Goal: Task Accomplishment & Management: Manage account settings

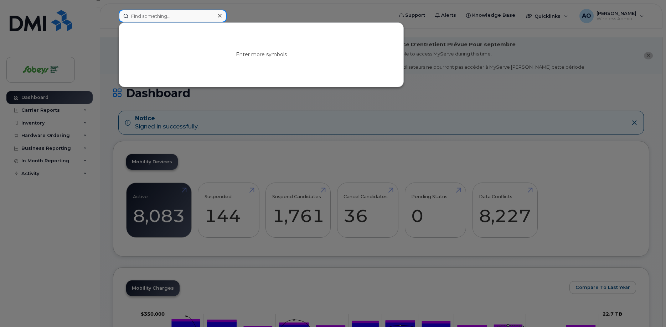
click at [190, 18] on input at bounding box center [173, 16] width 108 height 13
paste input "438-458-6734"
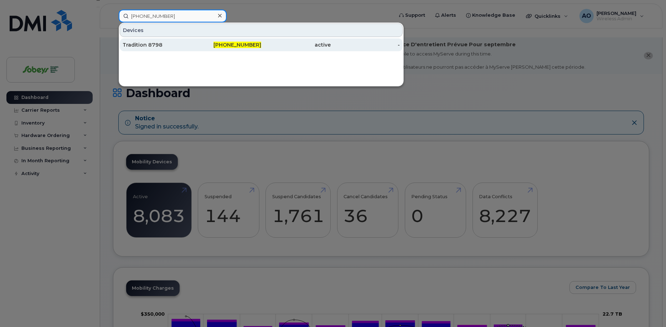
type input "438-458-6734"
click at [160, 44] on div "Tradition 8798" at bounding box center [157, 44] width 69 height 7
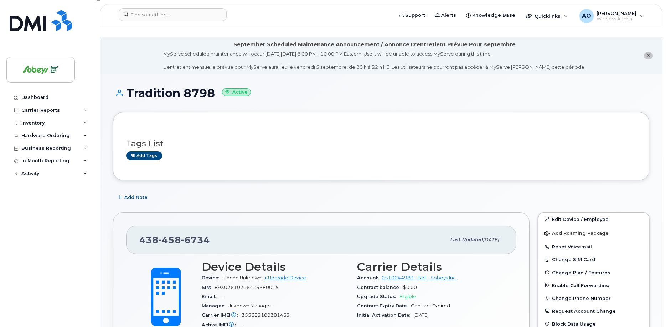
click at [260, 285] on span "89302610206425580015" at bounding box center [247, 287] width 64 height 5
copy div "89302610206425580015"
drag, startPoint x: 214, startPoint y: 234, endPoint x: 135, endPoint y: 234, distance: 78.8
click at [135, 234] on div "438 458 6734 Last updated Oct 16, 2024" at bounding box center [321, 240] width 390 height 29
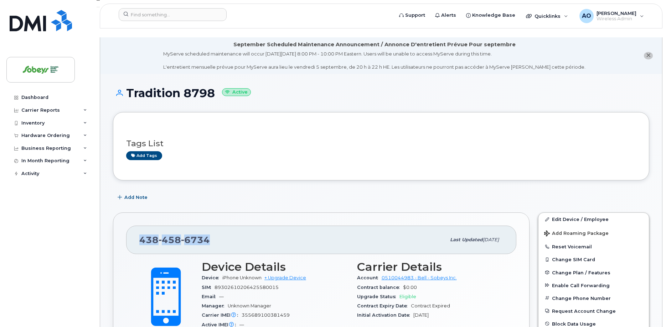
copy span "438 458 6734"
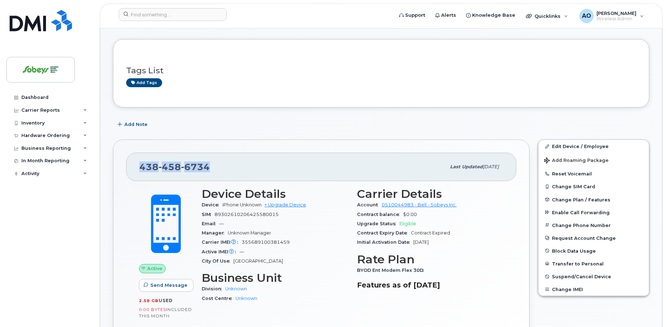
scroll to position [73, 0]
drag, startPoint x: 454, startPoint y: 197, endPoint x: 383, endPoint y: 197, distance: 70.6
click at [383, 201] on div "Account 0510044983 - Bell - Sobeys Inc." at bounding box center [430, 205] width 147 height 9
copy link "0510044983 - Bell - Sobeys Inc."
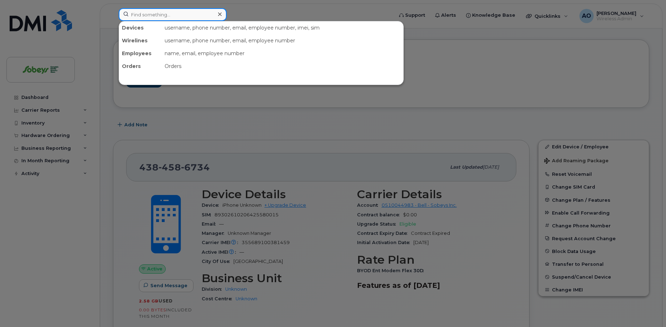
click at [151, 17] on input at bounding box center [173, 14] width 108 height 13
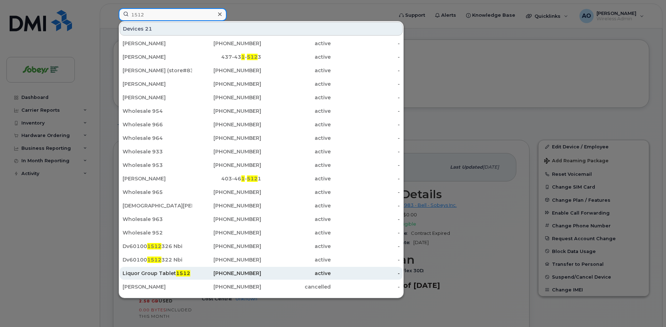
scroll to position [10, 0]
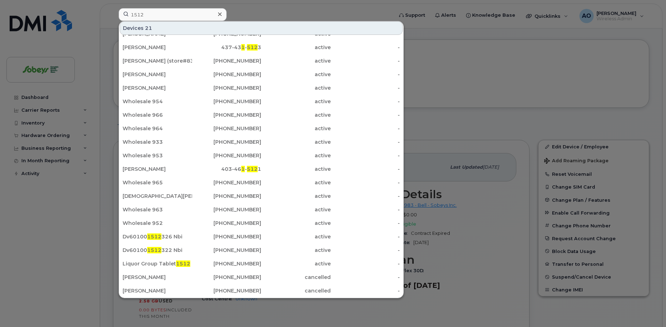
click at [502, 83] on div at bounding box center [333, 163] width 666 height 327
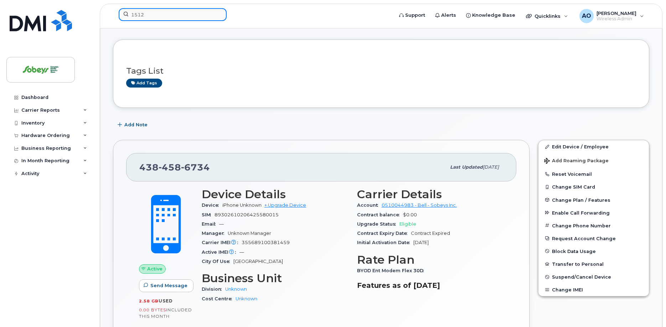
click at [167, 15] on input "1512" at bounding box center [173, 14] width 108 height 13
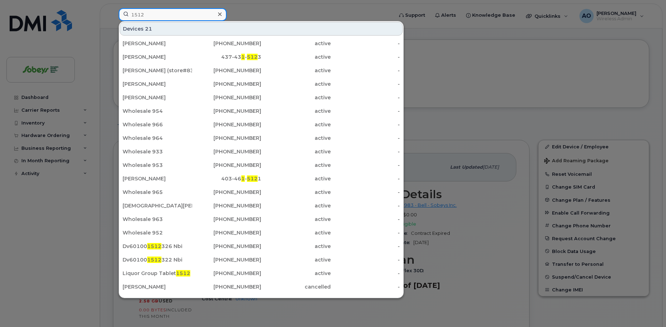
drag, startPoint x: 167, startPoint y: 15, endPoint x: 123, endPoint y: 14, distance: 43.5
click at [123, 14] on input "1512" at bounding box center [173, 14] width 108 height 13
paste input "5873341177"
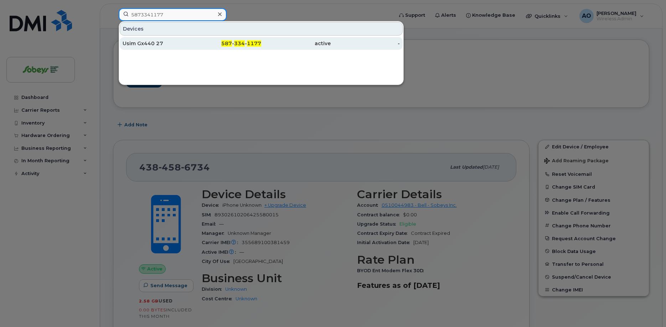
type input "5873341177"
click at [144, 46] on div "Usim Gx440 27" at bounding box center [157, 43] width 69 height 7
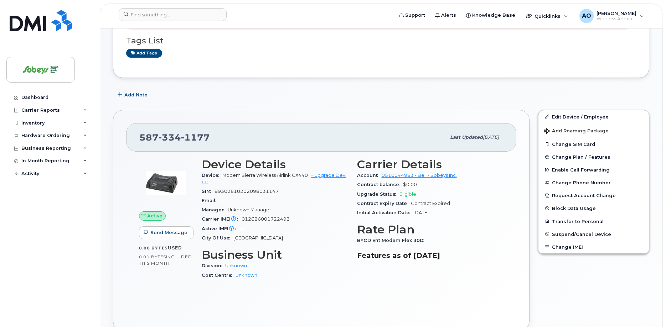
scroll to position [145, 0]
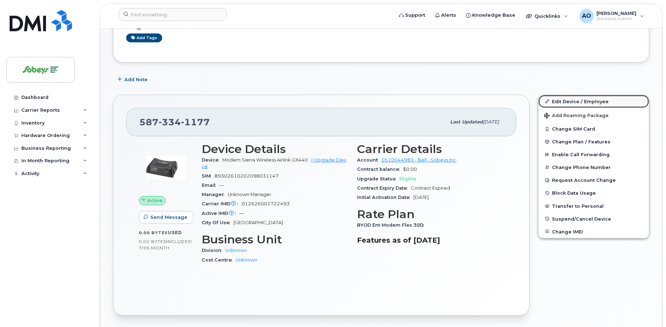
click at [596, 95] on link "Edit Device / Employee" at bounding box center [593, 101] width 110 height 13
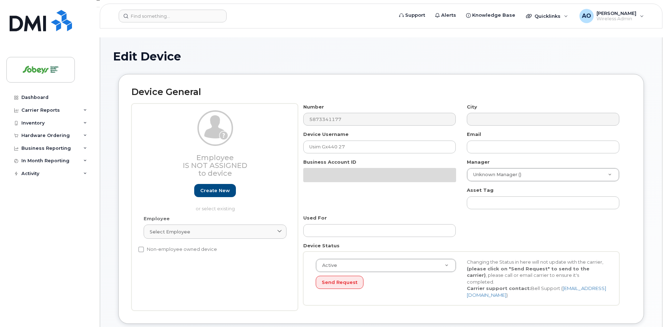
select select "17270599"
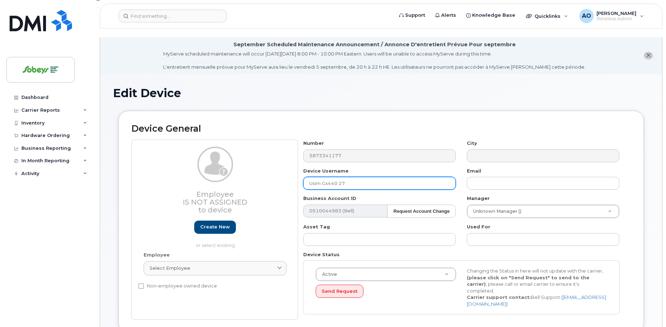
click at [341, 177] on input "Usim Gx440 27" at bounding box center [379, 183] width 153 height 13
drag, startPoint x: 351, startPoint y: 174, endPoint x: 297, endPoint y: 174, distance: 53.8
click at [303, 177] on input "Usim Gx440 27" at bounding box center [379, 183] width 153 height 13
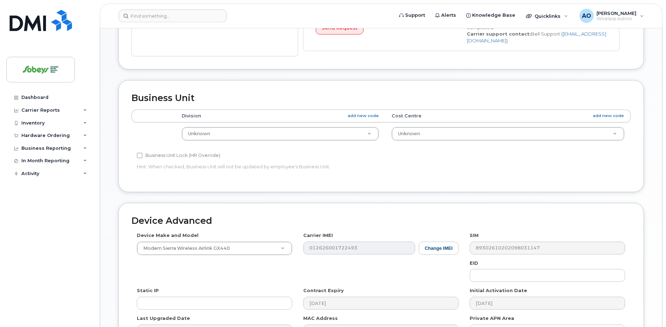
scroll to position [327, 0]
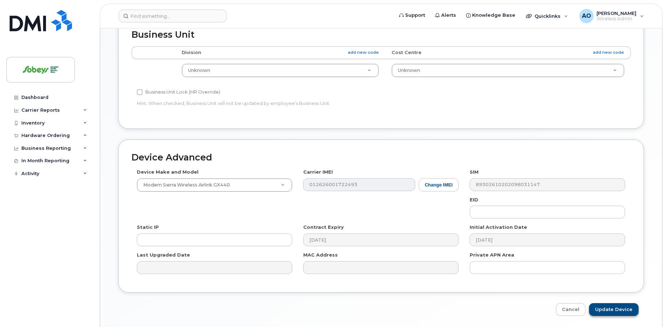
type input "1512 Sobeys Liquor"
click at [618, 304] on input "Update Device" at bounding box center [614, 310] width 50 height 13
type input "Saving..."
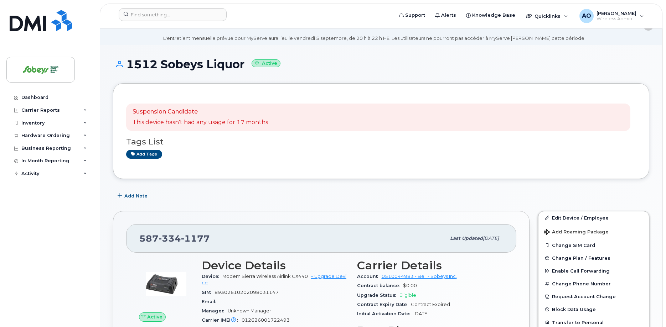
scroll to position [73, 0]
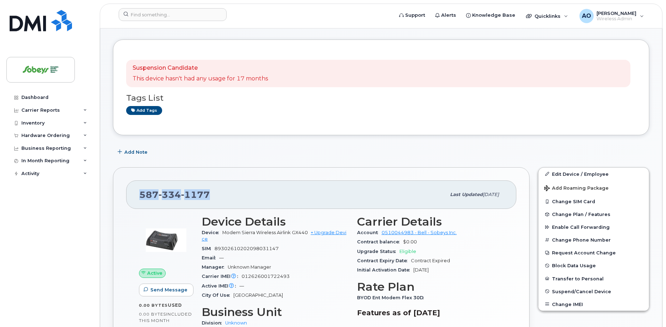
drag, startPoint x: 208, startPoint y: 187, endPoint x: 139, endPoint y: 184, distance: 69.2
click at [139, 184] on div "[PHONE_NUMBER] Last updated [DATE]" at bounding box center [321, 195] width 390 height 29
copy span "[PHONE_NUMBER]"
click at [264, 246] on span "89302610202098031147" at bounding box center [247, 248] width 64 height 5
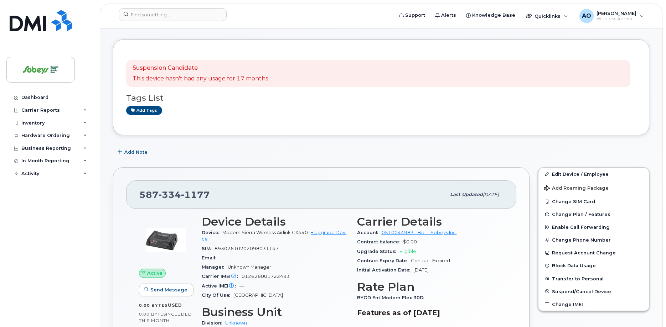
copy div "89302610202098031147"
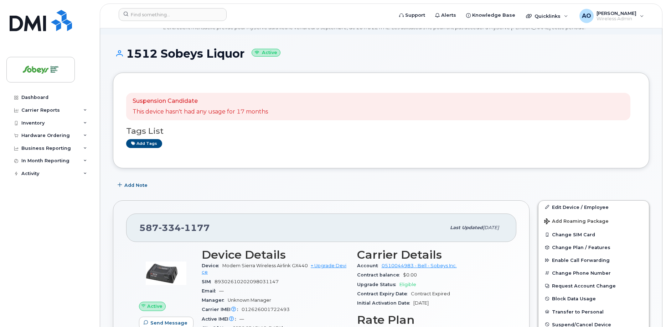
scroll to position [36, 0]
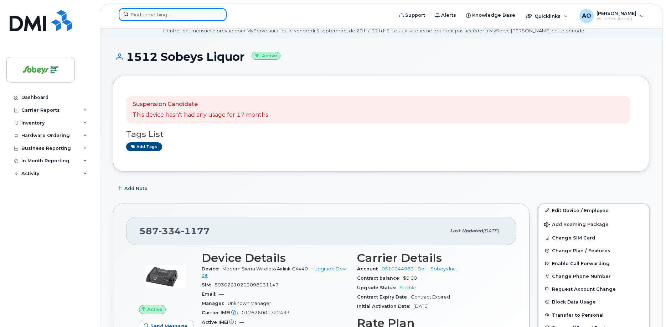
click at [176, 18] on input at bounding box center [173, 14] width 108 height 13
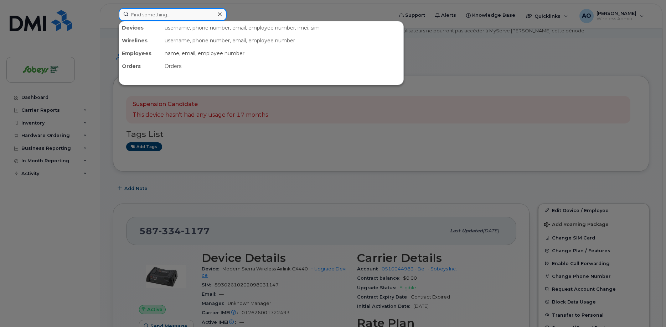
paste input "5873384722"
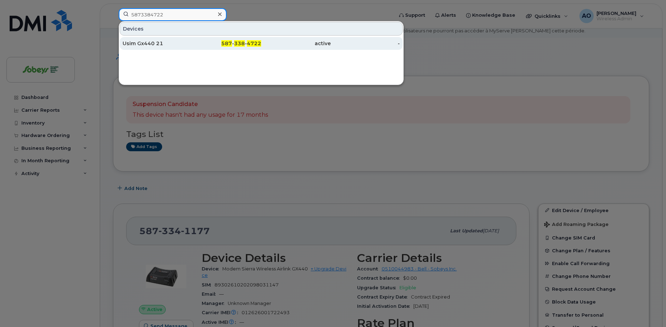
type input "5873384722"
click at [159, 43] on div "Usim Gx440 21" at bounding box center [157, 43] width 69 height 7
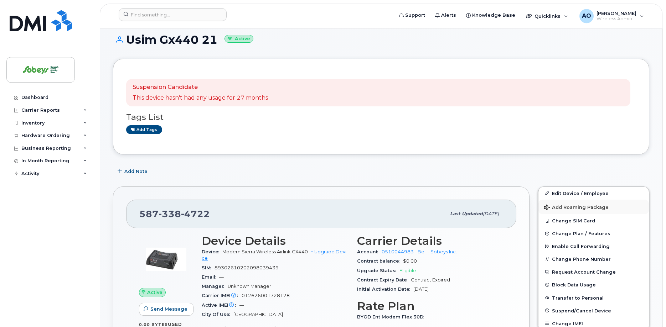
scroll to position [73, 0]
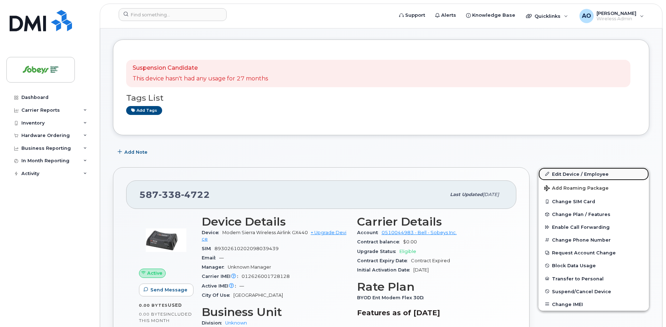
click at [578, 168] on link "Edit Device / Employee" at bounding box center [593, 174] width 110 height 13
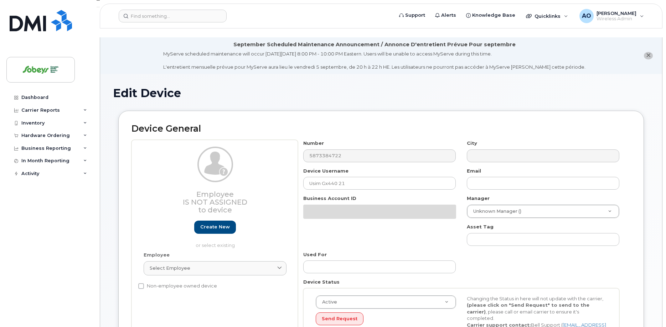
select select "17270599"
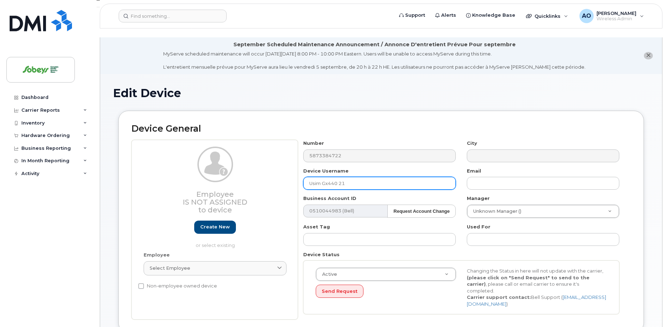
drag, startPoint x: 352, startPoint y: 172, endPoint x: 273, endPoint y: 169, distance: 78.5
click at [303, 177] on input "Usim Gx440 21" at bounding box center [379, 183] width 153 height 13
paste input "1708"
paste input "Sobeys Liquor"
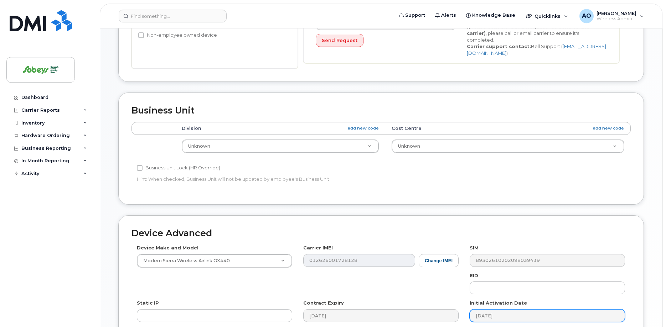
scroll to position [336, 0]
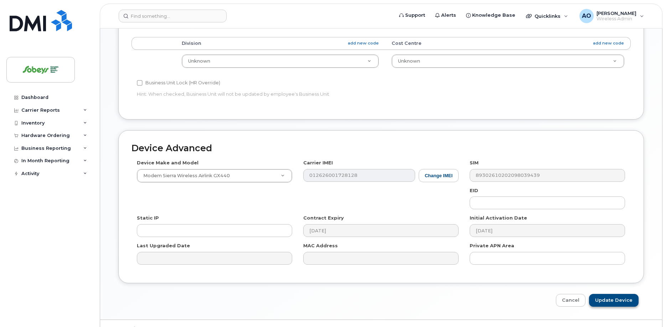
type input "1708 Sobeys Liquor"
click at [618, 294] on input "Update Device" at bounding box center [614, 300] width 50 height 13
type input "Saving..."
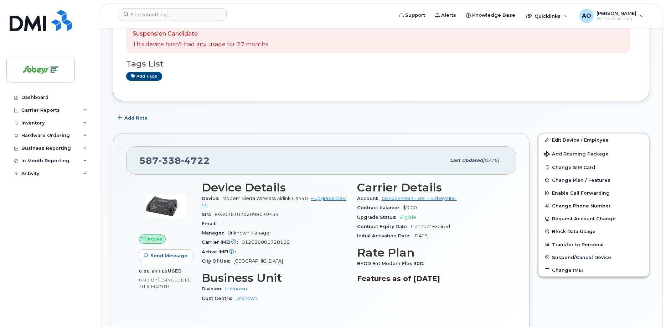
scroll to position [109, 0]
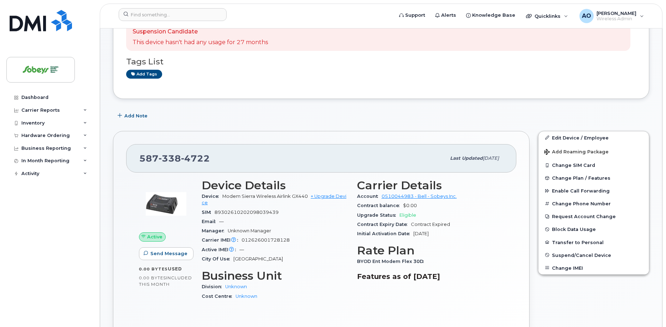
click at [272, 210] on span "89302610202098039439" at bounding box center [247, 212] width 64 height 5
copy div "89302610202098039439"
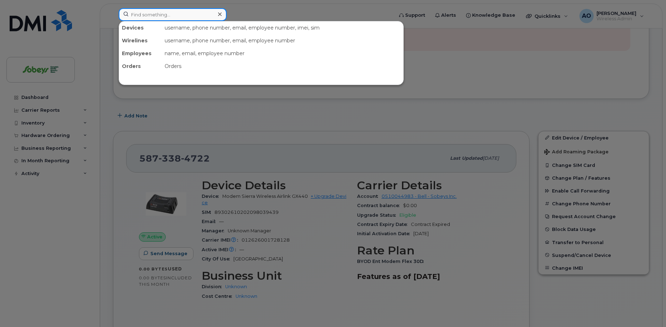
click at [166, 16] on input at bounding box center [173, 14] width 108 height 13
paste input "vievy"
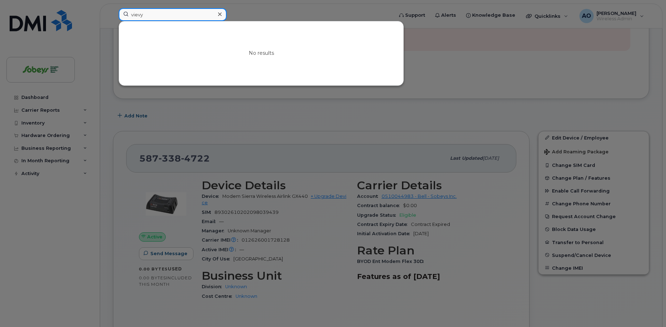
drag, startPoint x: 166, startPoint y: 16, endPoint x: 106, endPoint y: 15, distance: 60.6
click at [119, 15] on input "vievy" at bounding box center [173, 14] width 108 height 13
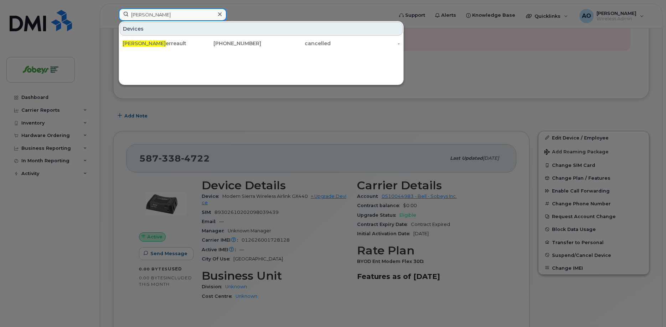
type input "patrick v"
click at [221, 16] on icon at bounding box center [220, 14] width 4 height 6
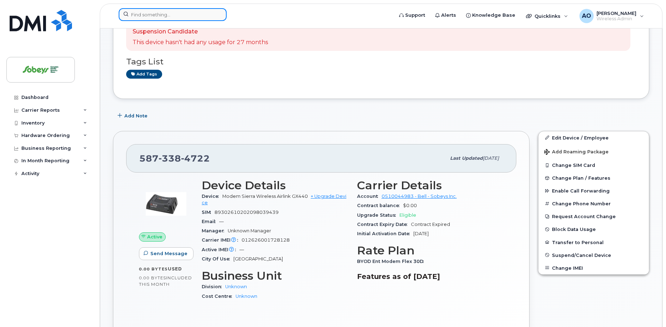
click at [199, 16] on input at bounding box center [173, 14] width 108 height 13
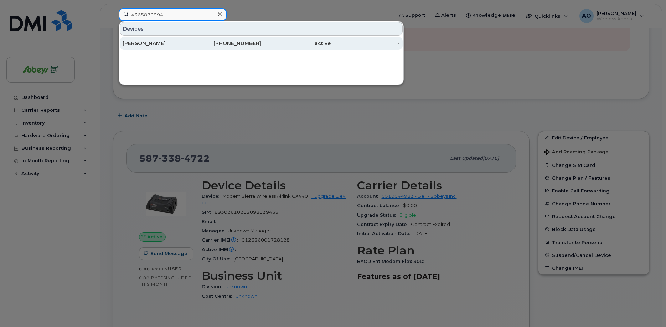
type input "4365879994"
click at [164, 42] on div "[PERSON_NAME]" at bounding box center [157, 43] width 69 height 7
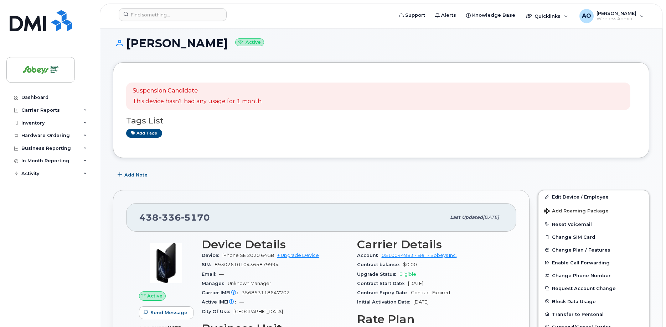
scroll to position [73, 0]
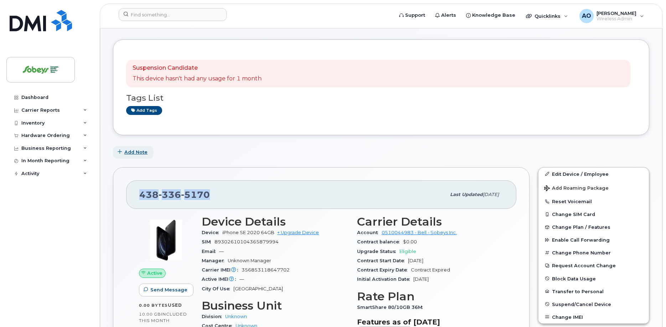
drag, startPoint x: 223, startPoint y: 191, endPoint x: 147, endPoint y: 145, distance: 89.2
click at [139, 184] on div "438 336 5170 Last updated Oct 17, 2024" at bounding box center [321, 195] width 390 height 29
copy span "438 336 5170"
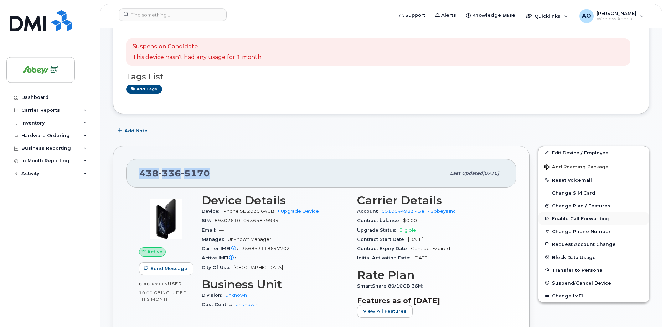
scroll to position [109, 0]
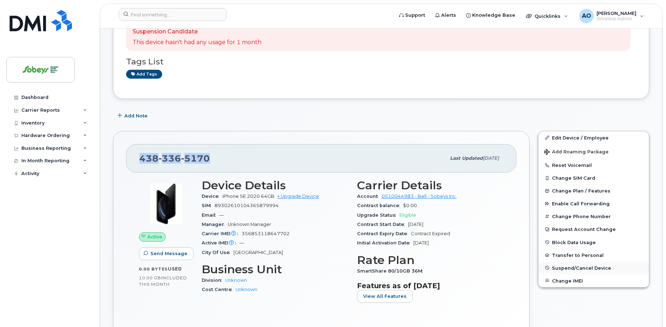
click at [576, 265] on span "Suspend/Cancel Device" at bounding box center [581, 267] width 59 height 5
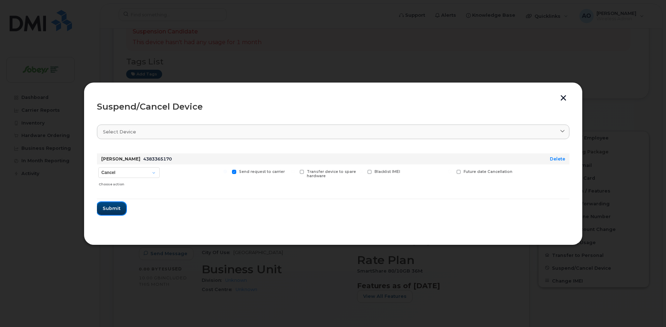
click at [114, 211] on span "Submit" at bounding box center [112, 208] width 18 height 7
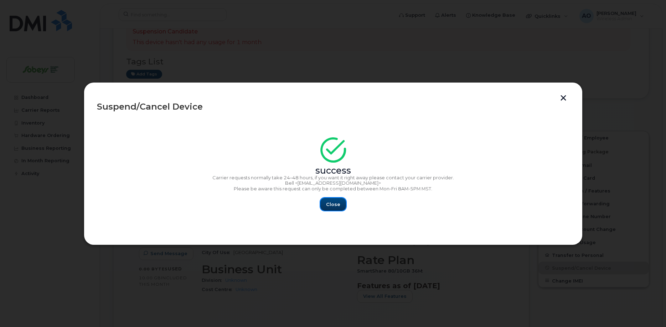
click at [336, 206] on span "Close" at bounding box center [333, 204] width 14 height 7
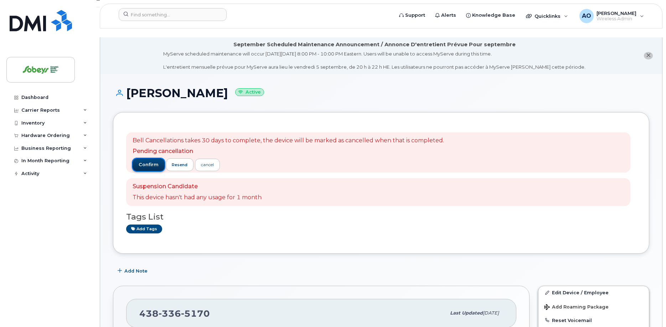
click at [155, 162] on span "confirm" at bounding box center [149, 165] width 20 height 6
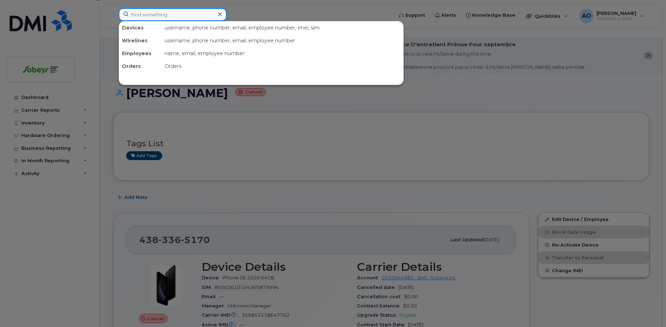
click at [164, 11] on input at bounding box center [173, 14] width 108 height 13
paste input "403-463-4555"
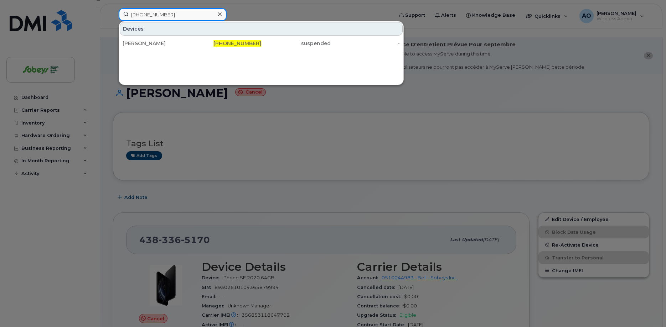
type input "403-463-4555"
click at [219, 14] on icon at bounding box center [220, 14] width 4 height 6
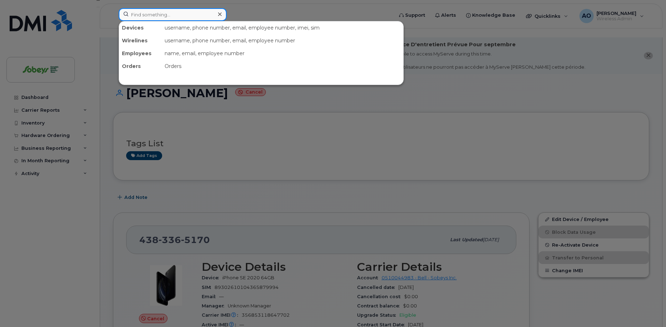
click at [196, 14] on input at bounding box center [173, 14] width 108 height 13
paste input "519-588-7616"
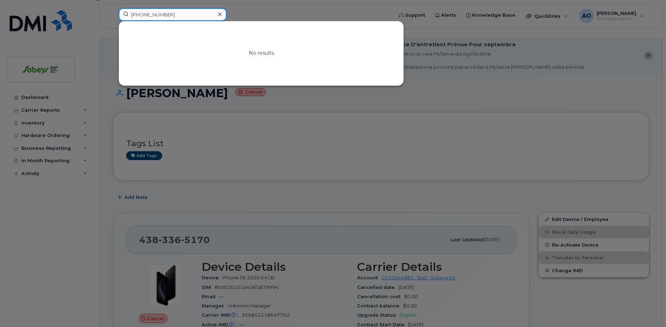
drag, startPoint x: 160, startPoint y: 14, endPoint x: 115, endPoint y: 12, distance: 44.9
click at [119, 12] on input "519-588-7616" at bounding box center [173, 14] width 108 height 13
type input "a"
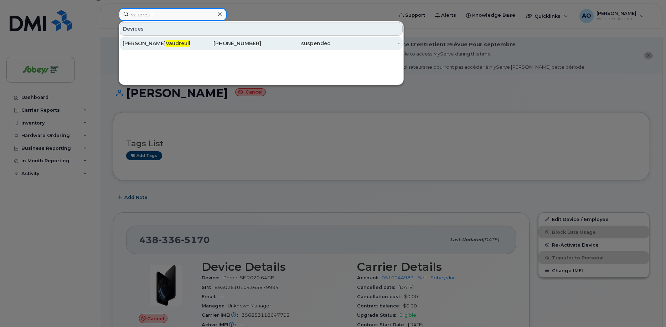
type input "vaudreuil"
click at [166, 45] on span "Vaudreuil" at bounding box center [178, 43] width 25 height 6
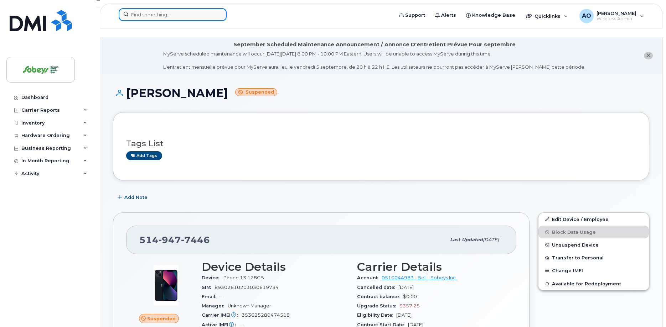
click at [144, 18] on input at bounding box center [173, 14] width 108 height 13
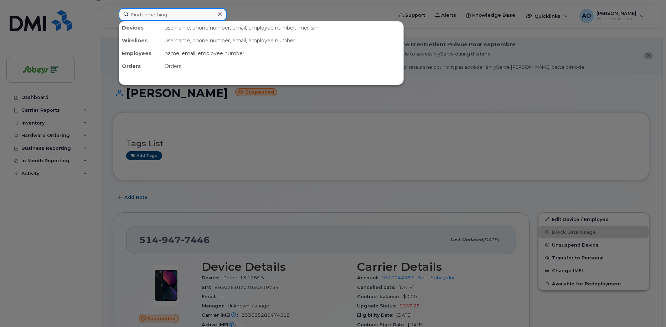
paste input "Robert Haire"
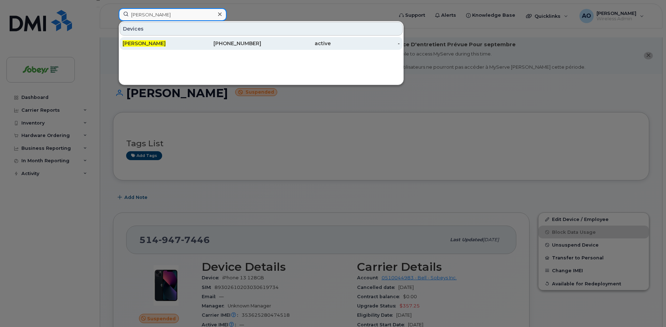
type input "Robert Haire"
click at [144, 43] on span "Robert Haire" at bounding box center [144, 43] width 43 height 6
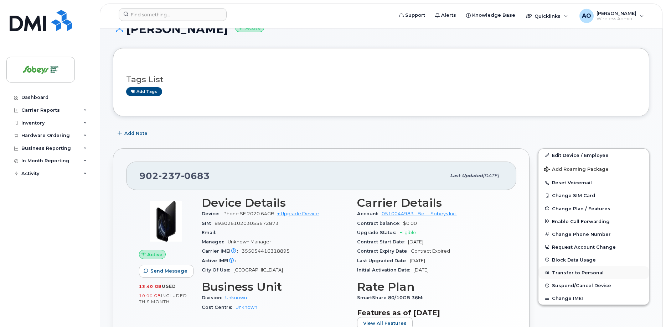
scroll to position [73, 0]
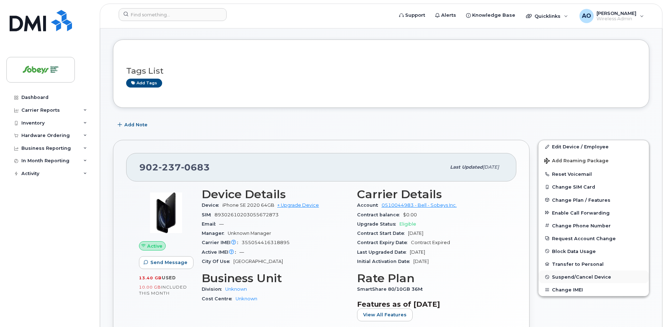
click at [580, 275] on span "Suspend/Cancel Device" at bounding box center [581, 277] width 59 height 5
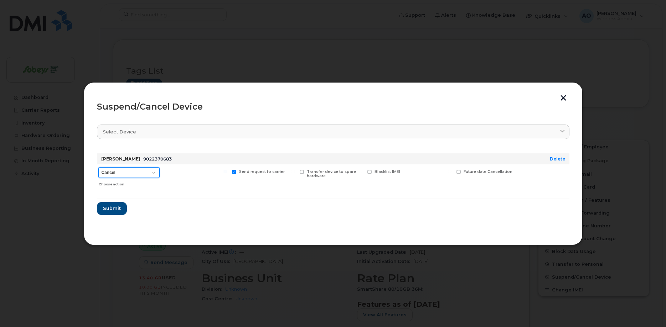
click at [98, 167] on select "Cancel Suspend - Extend Suspension Suspend - Reduced Rate Suspend - Full Rate S…" at bounding box center [128, 172] width 61 height 11
select select "[object Object]"
click option "Suspend - Reduced Rate" at bounding box center [0, 0] width 0 height 0
click at [122, 210] on button "Submit" at bounding box center [111, 208] width 29 height 13
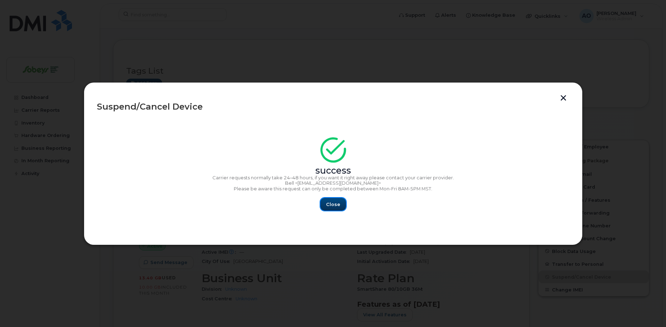
click at [335, 207] on span "Close" at bounding box center [333, 204] width 14 height 7
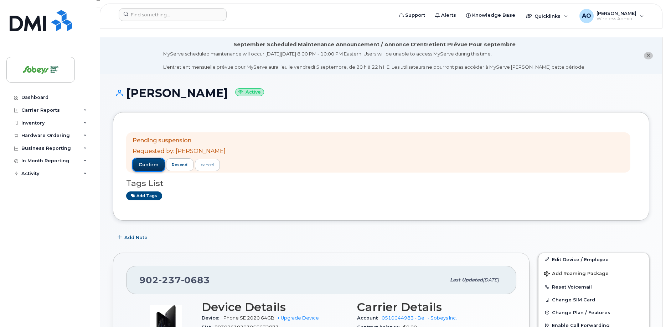
click at [156, 159] on button "confirm" at bounding box center [149, 165] width 32 height 13
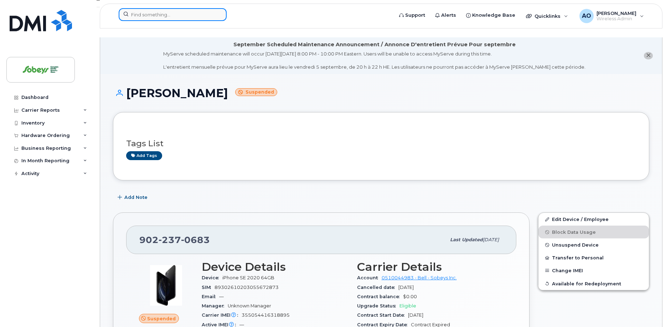
click at [173, 13] on input at bounding box center [173, 14] width 108 height 13
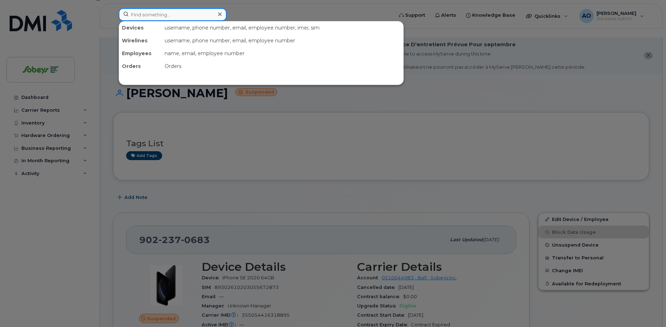
paste input "[PERSON_NAME] ("
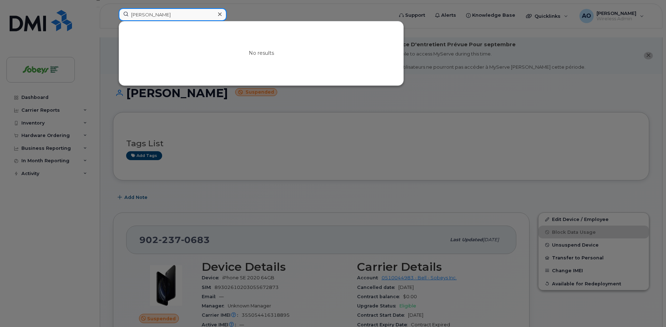
type input "[PERSON_NAME]"
click at [220, 14] on icon at bounding box center [220, 14] width 4 height 6
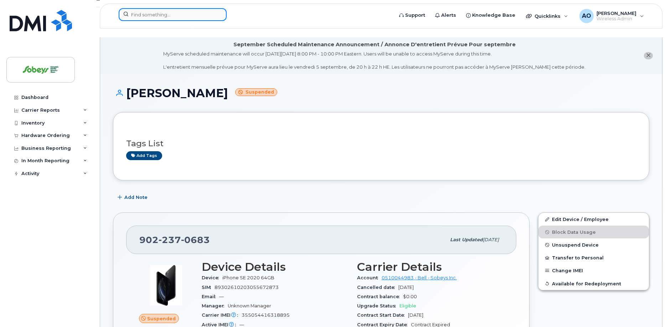
click at [176, 12] on input at bounding box center [173, 14] width 108 height 13
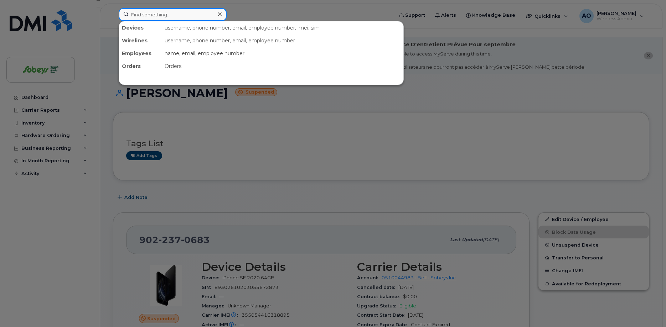
paste input "Steensma"
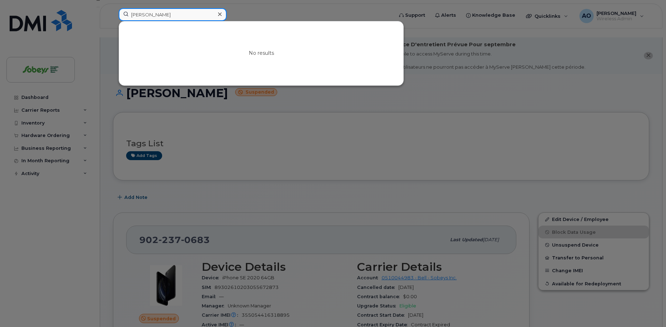
drag, startPoint x: 176, startPoint y: 13, endPoint x: 88, endPoint y: 14, distance: 87.7
click at [119, 14] on input "Steensma" at bounding box center [173, 14] width 108 height 13
click at [178, 16] on input "Steensma" at bounding box center [173, 14] width 108 height 13
drag, startPoint x: 186, startPoint y: 14, endPoint x: 83, endPoint y: 13, distance: 102.6
click at [119, 13] on input "Steensma" at bounding box center [173, 14] width 108 height 13
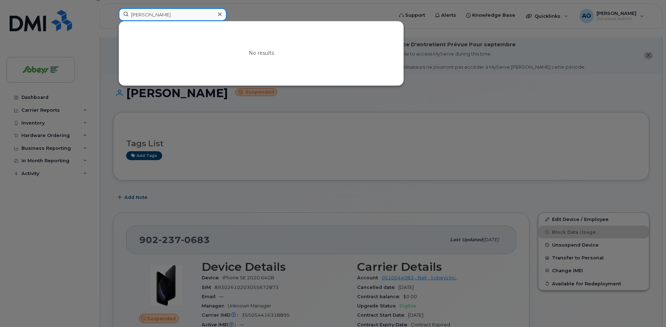
paste input "Bram"
type input "Bram Steensma"
click at [220, 14] on icon at bounding box center [220, 14] width 4 height 4
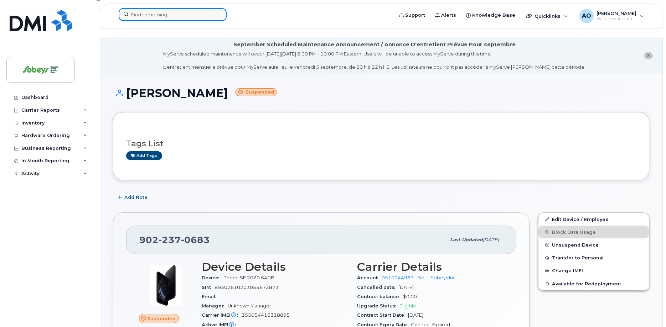
click at [216, 14] on input at bounding box center [173, 14] width 108 height 13
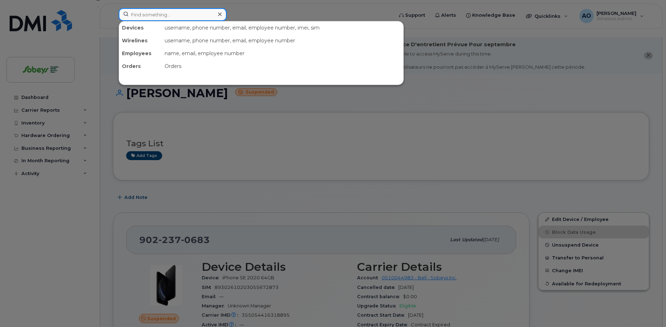
paste input "Biganiro"
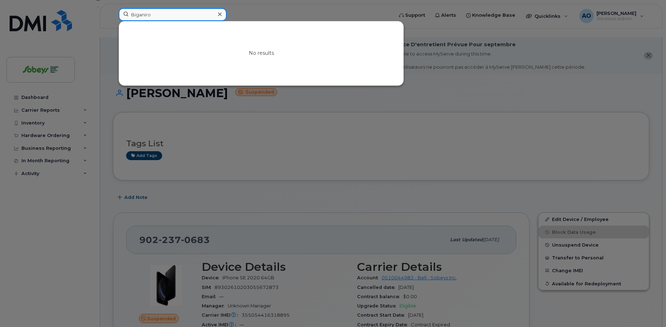
click at [164, 18] on input "Biganiro" at bounding box center [173, 14] width 108 height 13
click at [146, 17] on input "Biganiro" at bounding box center [173, 14] width 108 height 13
paste input "rown"
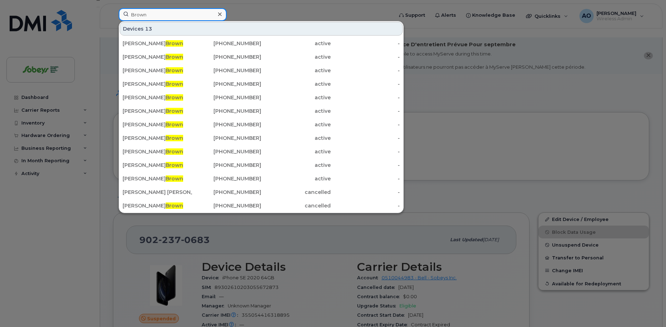
click at [144, 15] on input "Brown" at bounding box center [173, 14] width 108 height 13
click at [143, 15] on input "Brown" at bounding box center [173, 14] width 108 height 13
paste input "Rahjay"
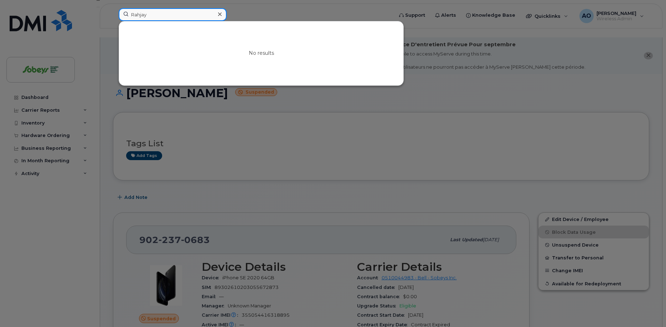
click at [137, 15] on input "Rahjay" at bounding box center [173, 14] width 108 height 13
paste input "Aagash"
click at [169, 17] on input "Aagash" at bounding box center [173, 14] width 108 height 13
paste input "Rupa"
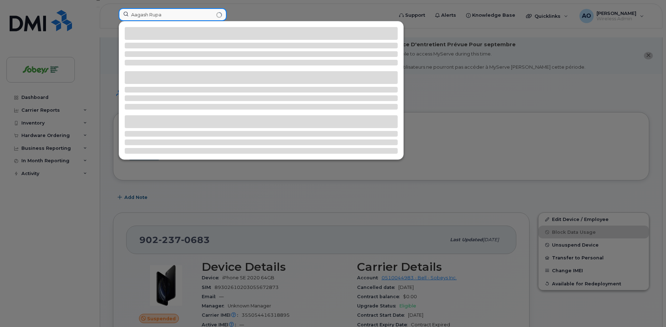
drag, startPoint x: 169, startPoint y: 15, endPoint x: 94, endPoint y: 13, distance: 74.1
click at [119, 13] on input "Aagash Rupa" at bounding box center [173, 14] width 108 height 13
paste input
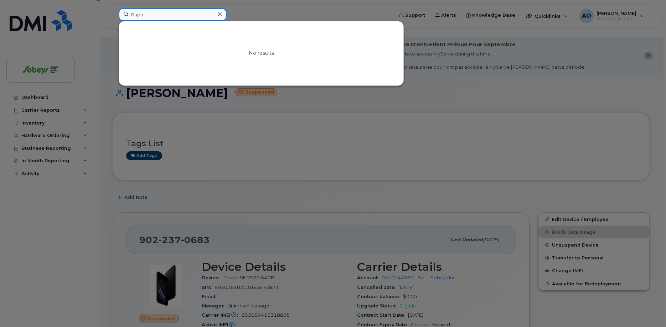
click at [141, 16] on input "Rupa" at bounding box center [173, 14] width 108 height 13
paste input "Tann"
click at [197, 13] on input "Tanna" at bounding box center [173, 14] width 108 height 13
drag, startPoint x: 166, startPoint y: 16, endPoint x: 86, endPoint y: 16, distance: 79.8
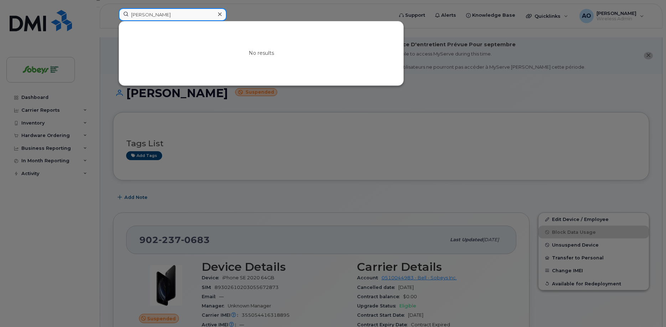
click at [119, 16] on input "Tanna" at bounding box center [173, 14] width 108 height 13
paste input "Foseca"
click at [135, 16] on input "Foseca" at bounding box center [173, 14] width 108 height 13
paste input "• Shannon"
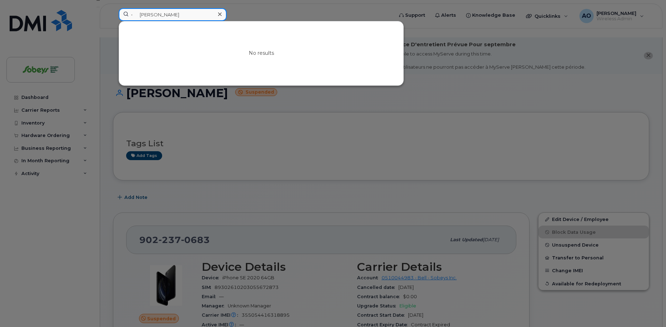
click at [167, 15] on input "• Shannon" at bounding box center [173, 14] width 108 height 13
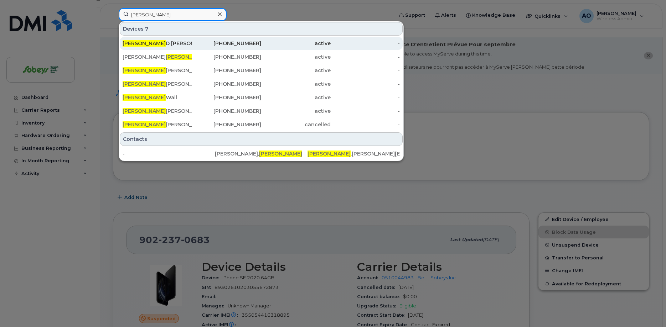
type input "Shannon"
click at [192, 44] on div "416-435-8754" at bounding box center [226, 43] width 69 height 7
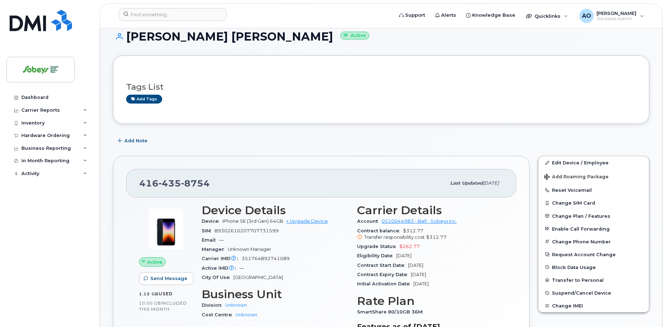
scroll to position [73, 0]
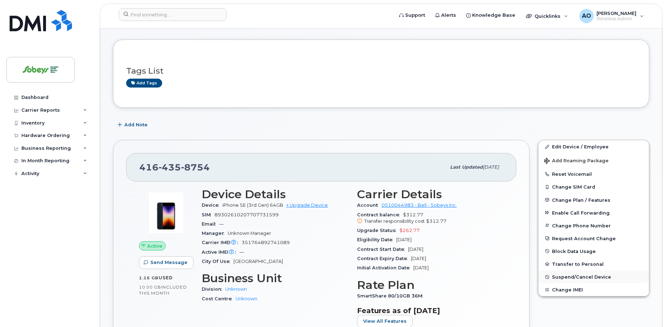
click at [576, 275] on span "Suspend/Cancel Device" at bounding box center [581, 277] width 59 height 5
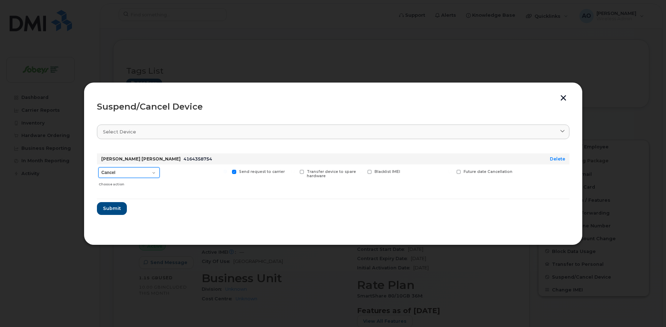
click at [98, 167] on select "Cancel Suspend - Extend Suspension Suspend - Reduced Rate Suspend - Full Rate S…" at bounding box center [128, 172] width 61 height 11
select select "[object Object]"
click option "Suspend - Reduced Rate" at bounding box center [0, 0] width 0 height 0
click at [112, 204] on button "Submit" at bounding box center [111, 208] width 29 height 13
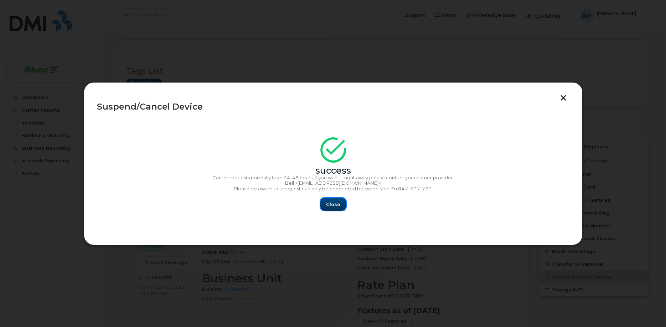
click at [340, 202] on button "Close" at bounding box center [333, 204] width 26 height 13
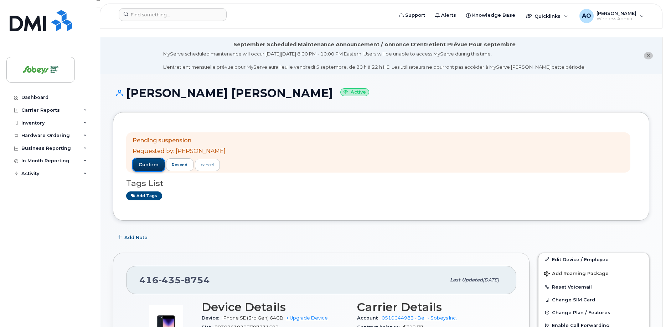
click at [152, 162] on span "confirm" at bounding box center [149, 165] width 20 height 6
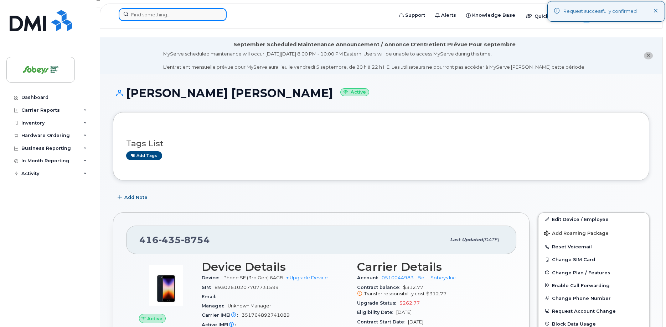
click at [149, 14] on input at bounding box center [173, 14] width 108 height 13
paste input "Mlacak"
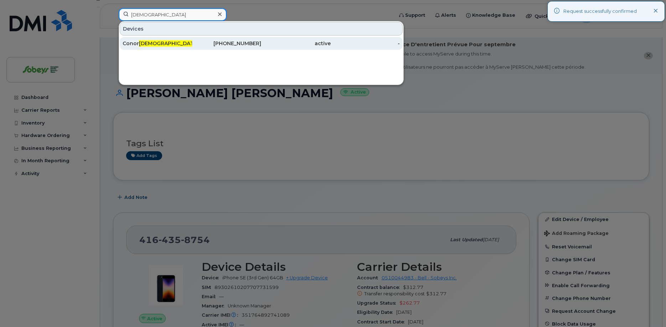
type input "Mlacak"
click at [145, 42] on span "Mlacak" at bounding box center [169, 43] width 60 height 6
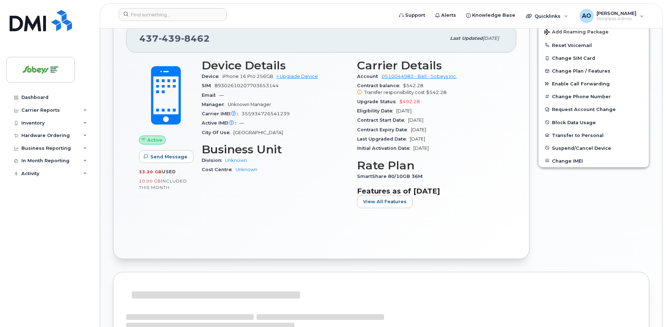
scroll to position [212, 0]
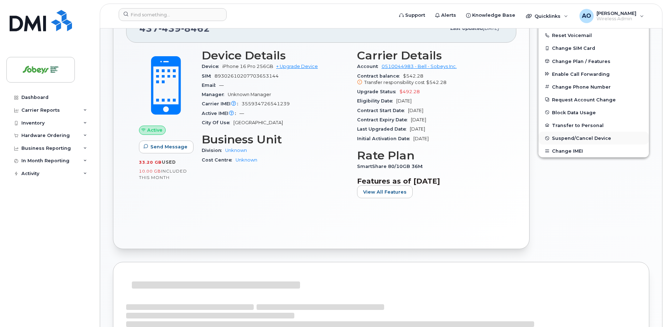
click at [577, 136] on span "Suspend/Cancel Device" at bounding box center [581, 138] width 59 height 5
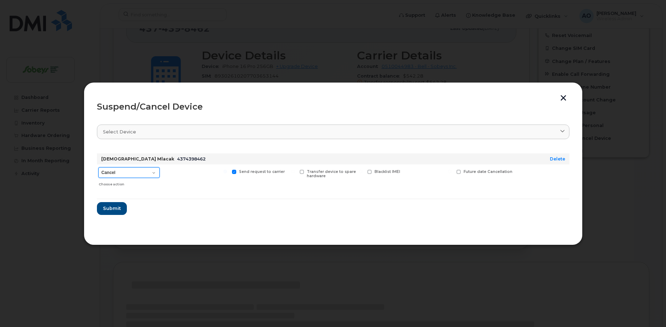
click at [98, 167] on select "Cancel Suspend - Extend Suspension Suspend - Reduced Rate Suspend - Full Rate S…" at bounding box center [128, 172] width 61 height 11
select select "[object Object]"
click option "Suspend - Reduced Rate" at bounding box center [0, 0] width 0 height 0
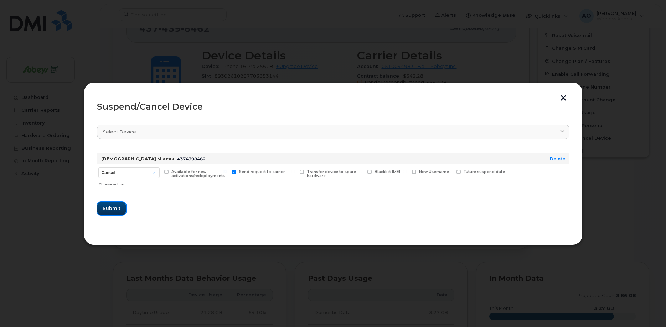
click at [116, 211] on span "Submit" at bounding box center [112, 208] width 18 height 7
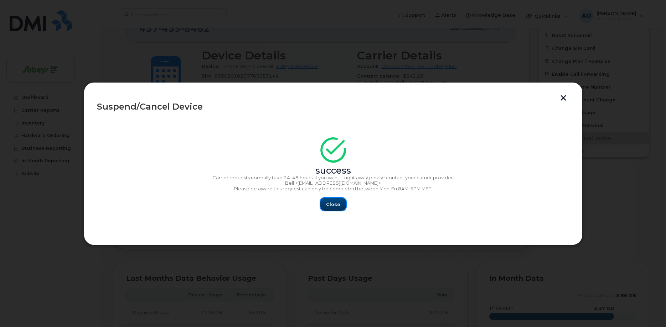
click at [340, 207] on button "Close" at bounding box center [333, 204] width 26 height 13
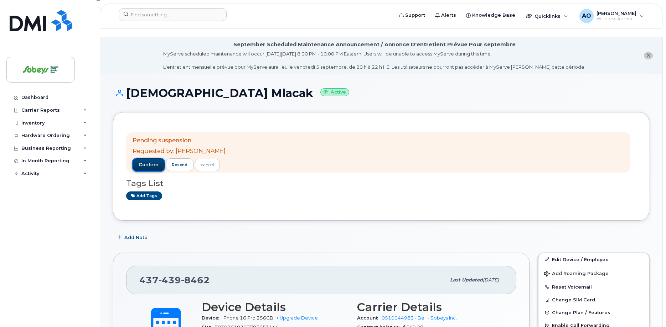
click at [153, 162] on span "confirm" at bounding box center [149, 165] width 20 height 6
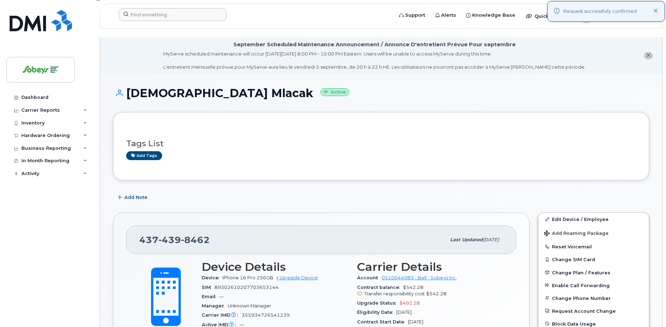
click at [180, 10] on header "Support Alerts Knowledge Base Quicklinks Suspend / Cancel Device Change SIM Car…" at bounding box center [381, 16] width 563 height 25
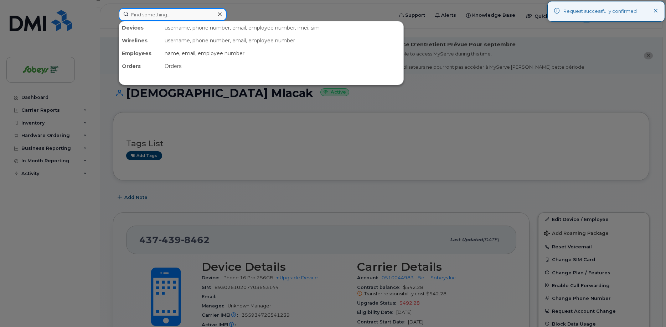
click at [180, 14] on input at bounding box center [173, 14] width 108 height 13
paste input "• [PERSON_NAME]"
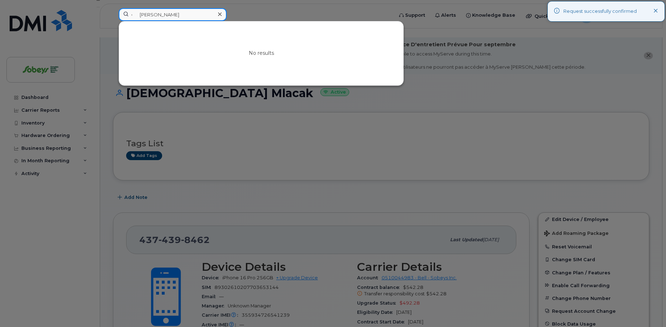
drag, startPoint x: 140, startPoint y: 15, endPoint x: 94, endPoint y: 10, distance: 47.0
click at [119, 10] on input "• [PERSON_NAME]" at bounding box center [173, 14] width 108 height 13
click at [177, 13] on input "[PERSON_NAME]" at bounding box center [173, 14] width 108 height 13
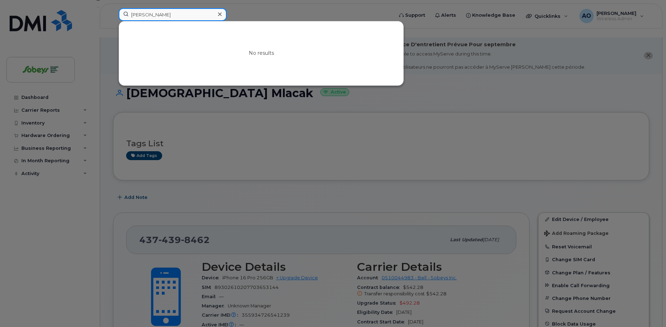
click at [140, 17] on input "[PERSON_NAME]" at bounding box center [173, 14] width 108 height 13
paste input "[PERSON_NAME]"
click at [133, 14] on input "[PERSON_NAME]" at bounding box center [173, 14] width 108 height 13
paste input "• [PERSON_NAME]"
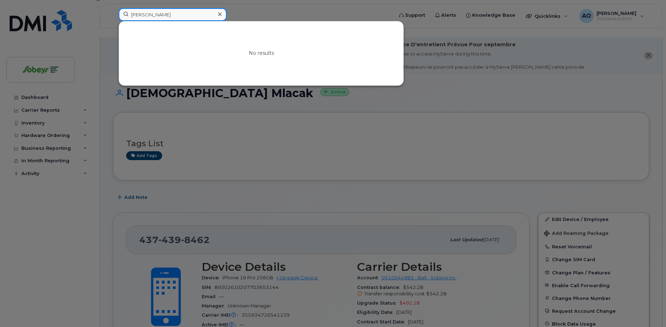
type input "[PERSON_NAME]"
click at [163, 17] on input at bounding box center [173, 14] width 108 height 13
paste input "• Antonella"
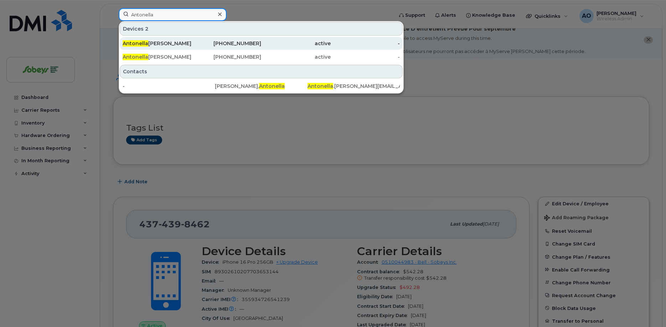
scroll to position [36, 0]
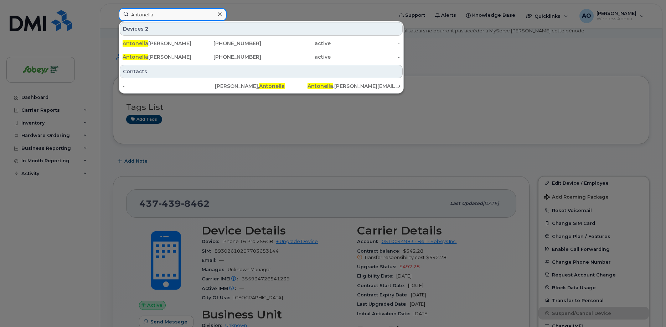
type input "Antonella"
click at [178, 14] on input "Antonella" at bounding box center [173, 14] width 108 height 13
click at [221, 15] on icon at bounding box center [220, 14] width 4 height 4
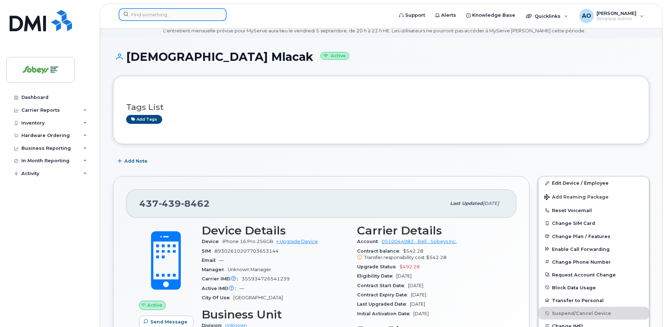
click at [200, 14] on input at bounding box center [173, 14] width 108 height 13
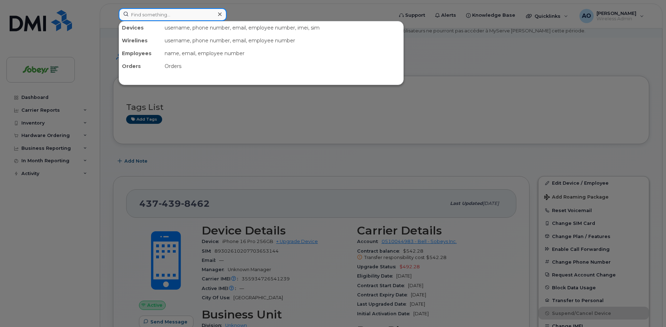
paste input "[DEMOGRAPHIC_DATA]"
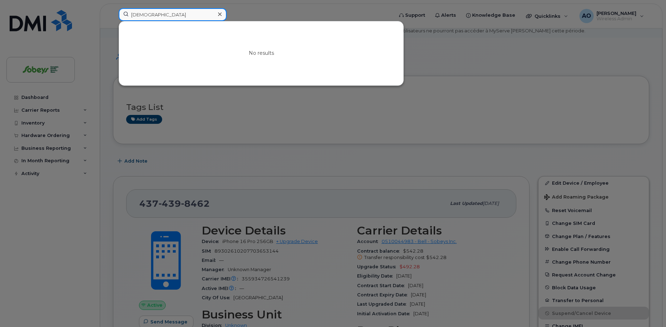
click at [158, 13] on input "[DEMOGRAPHIC_DATA]" at bounding box center [173, 14] width 108 height 13
click at [150, 14] on input "[DEMOGRAPHIC_DATA]" at bounding box center [173, 14] width 108 height 13
paste input "Haider"
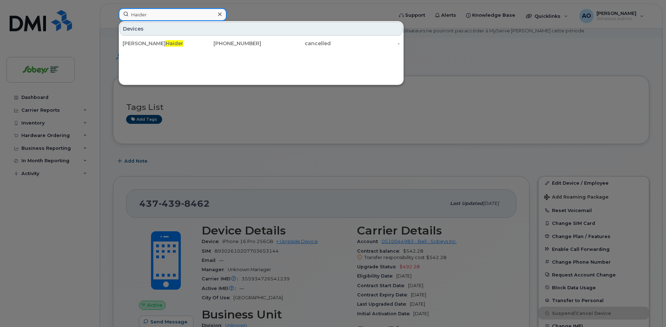
click at [143, 16] on input "Haider" at bounding box center [173, 14] width 108 height 13
paste input "[PERSON_NAME]"
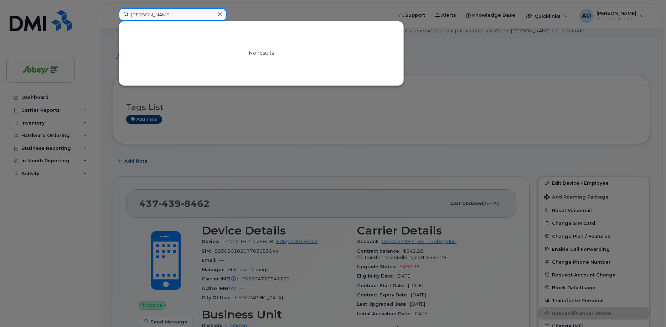
click at [143, 16] on input "[PERSON_NAME]" at bounding box center [173, 14] width 108 height 13
paste input "Destany"
click at [142, 12] on input "Destany" at bounding box center [173, 14] width 108 height 13
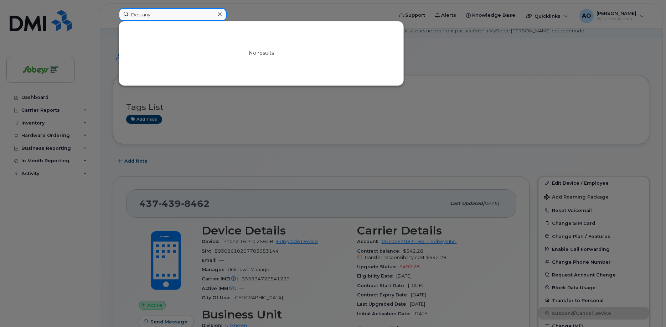
paste input "Abhishek"
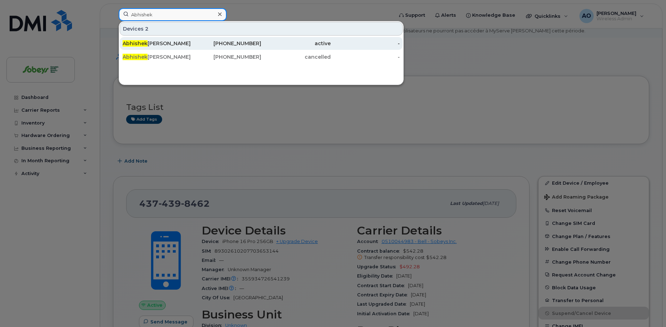
type input "Abhishek"
click at [158, 45] on div "[PERSON_NAME]" at bounding box center [157, 43] width 69 height 7
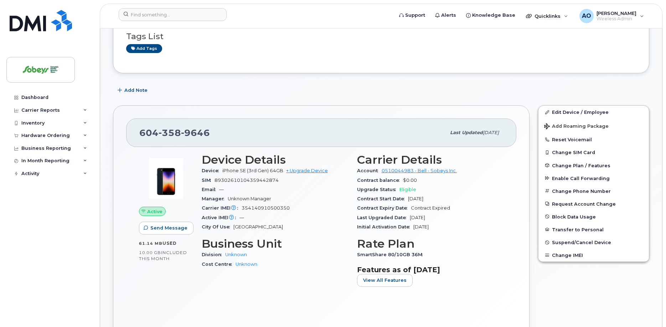
scroll to position [145, 0]
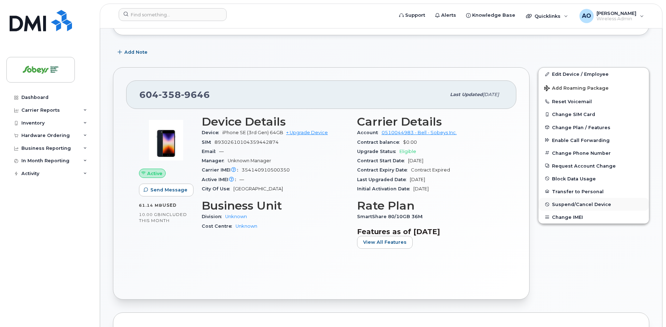
click at [581, 202] on span "Suspend/Cancel Device" at bounding box center [581, 204] width 59 height 5
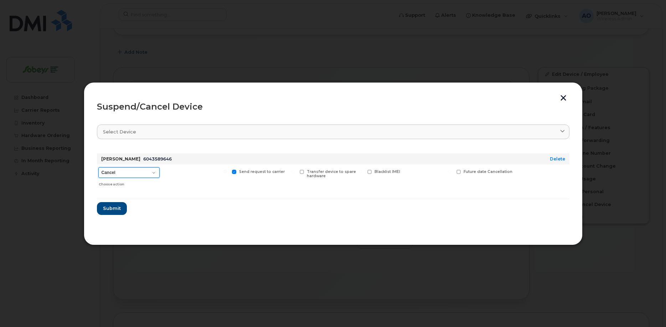
click at [98, 167] on select "Cancel Suspend - Extend Suspension Suspend - Reduced Rate Suspend - Full Rate S…" at bounding box center [128, 172] width 61 height 11
select select "[object Object]"
click option "Suspend - Reduced Rate" at bounding box center [0, 0] width 0 height 0
click at [122, 212] on button "Submit" at bounding box center [111, 208] width 29 height 13
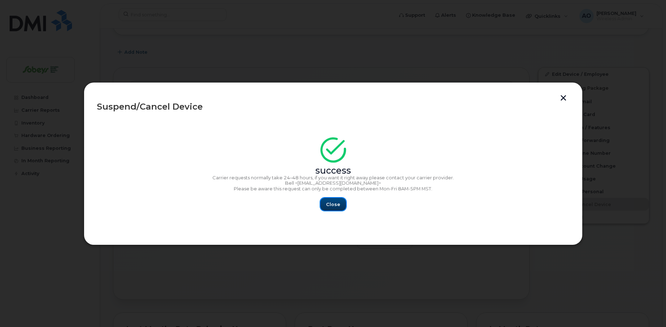
click at [332, 206] on span "Close" at bounding box center [333, 204] width 14 height 7
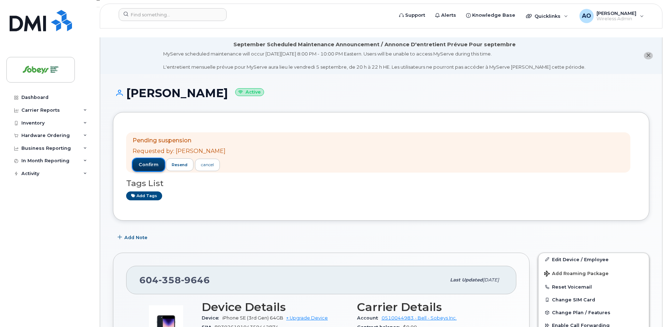
click at [156, 162] on span "confirm" at bounding box center [149, 165] width 20 height 6
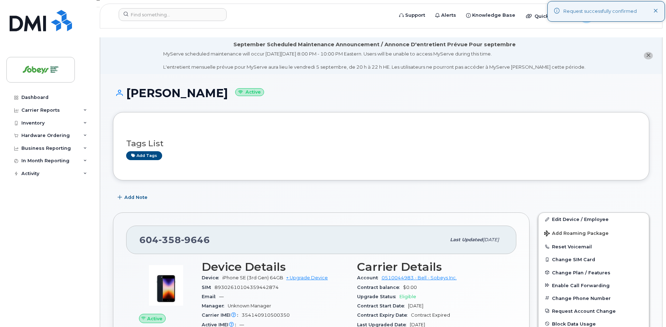
click at [164, 6] on header "Support Alerts Knowledge Base Quicklinks Suspend / Cancel Device Change SIM Car…" at bounding box center [381, 16] width 563 height 25
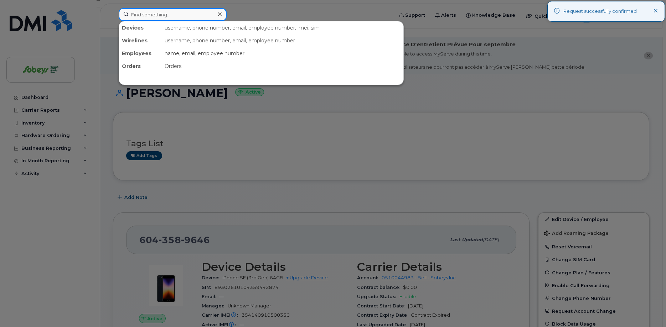
click at [167, 13] on input at bounding box center [173, 14] width 108 height 13
paste input "Andres"
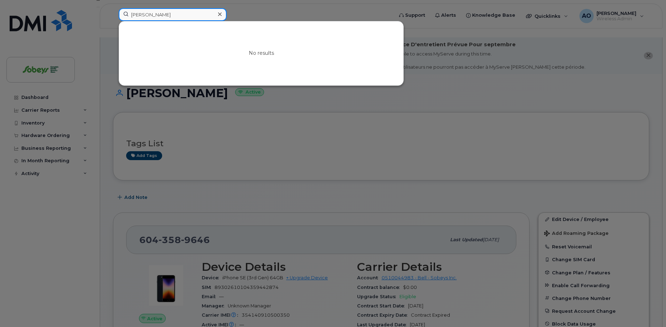
click at [142, 18] on input "Andres" at bounding box center [173, 14] width 108 height 13
paste input "Christine"
type input "Christine do"
click at [220, 12] on icon at bounding box center [220, 14] width 4 height 6
